Goal: Task Accomplishment & Management: Manage account settings

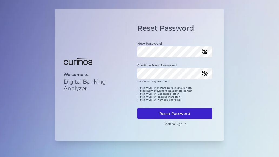
click at [168, 110] on button "Reset Password" at bounding box center [175, 113] width 75 height 11
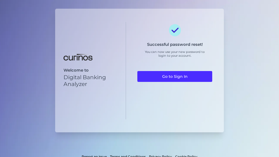
click at [48, 84] on div "Welcome to Digital Banking Analyzer Successful password reset! You can now use …" at bounding box center [139, 87] width 279 height 175
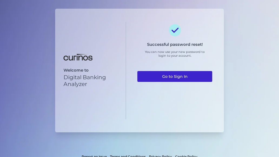
click at [173, 78] on link "Go to Sign In" at bounding box center [175, 76] width 75 height 11
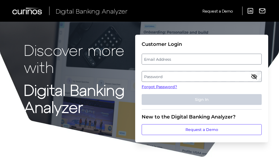
click at [156, 73] on label "Password" at bounding box center [201, 76] width 119 height 10
click at [50, 62] on p "Discover more with" at bounding box center [78, 58] width 109 height 34
